Goal: Navigation & Orientation: Find specific page/section

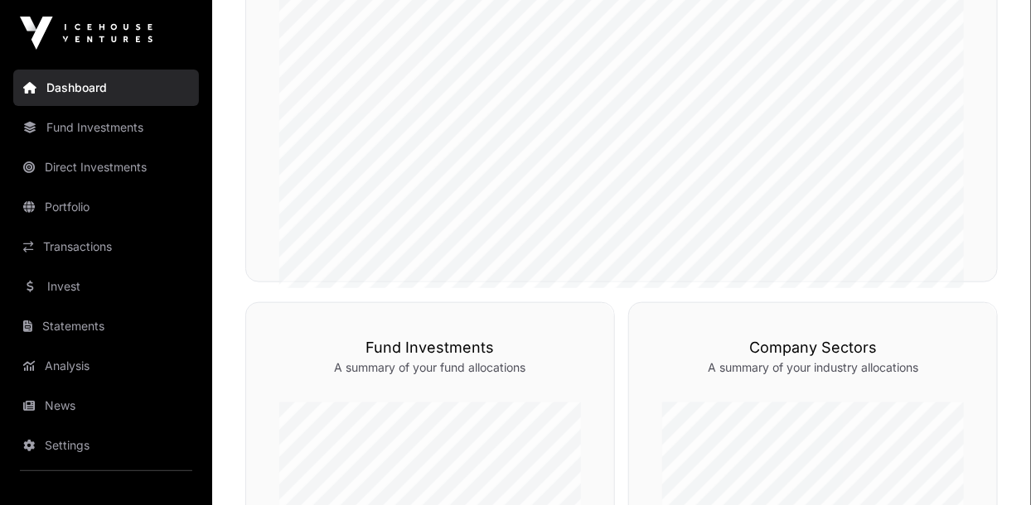
scroll to position [507, 0]
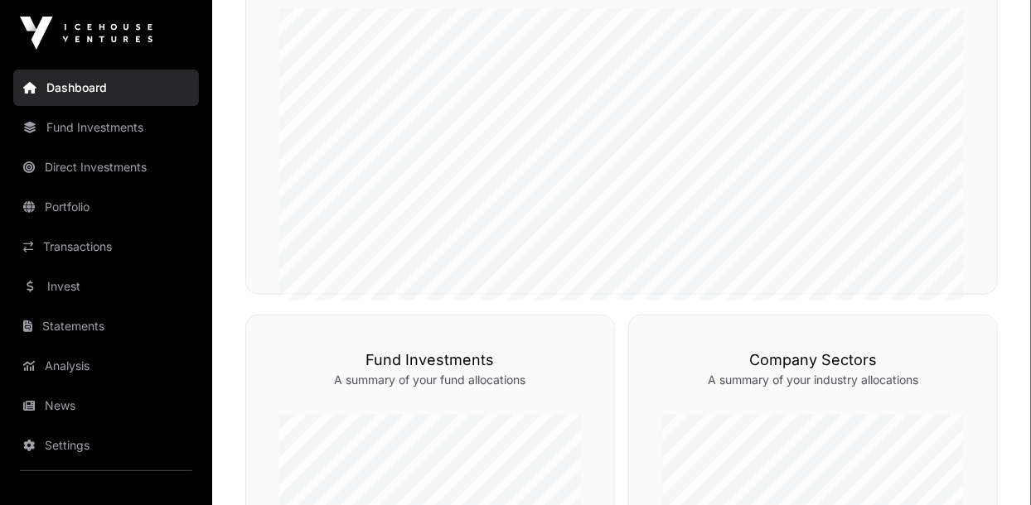
click at [52, 407] on link "News" at bounding box center [106, 406] width 186 height 36
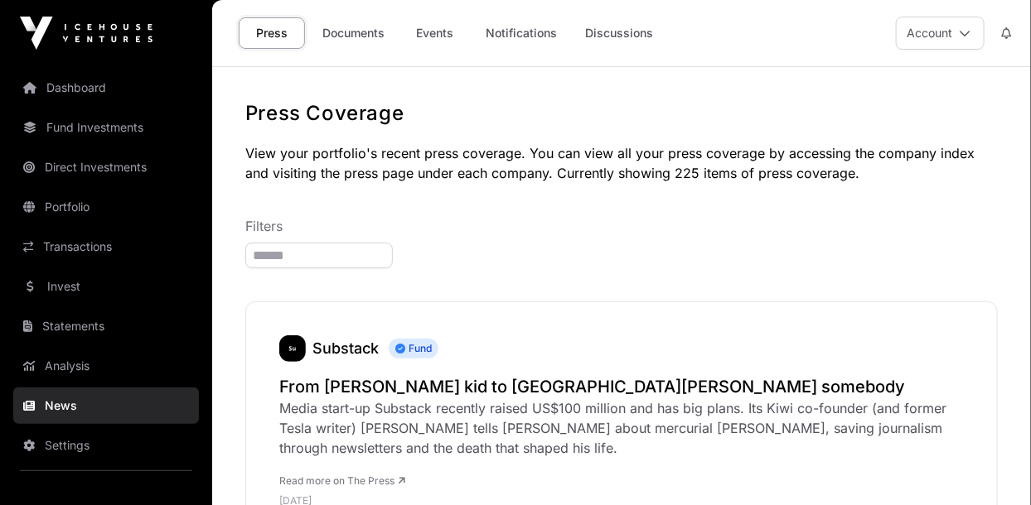
click at [54, 89] on link "Dashboard" at bounding box center [106, 88] width 186 height 36
